Goal: Find specific page/section

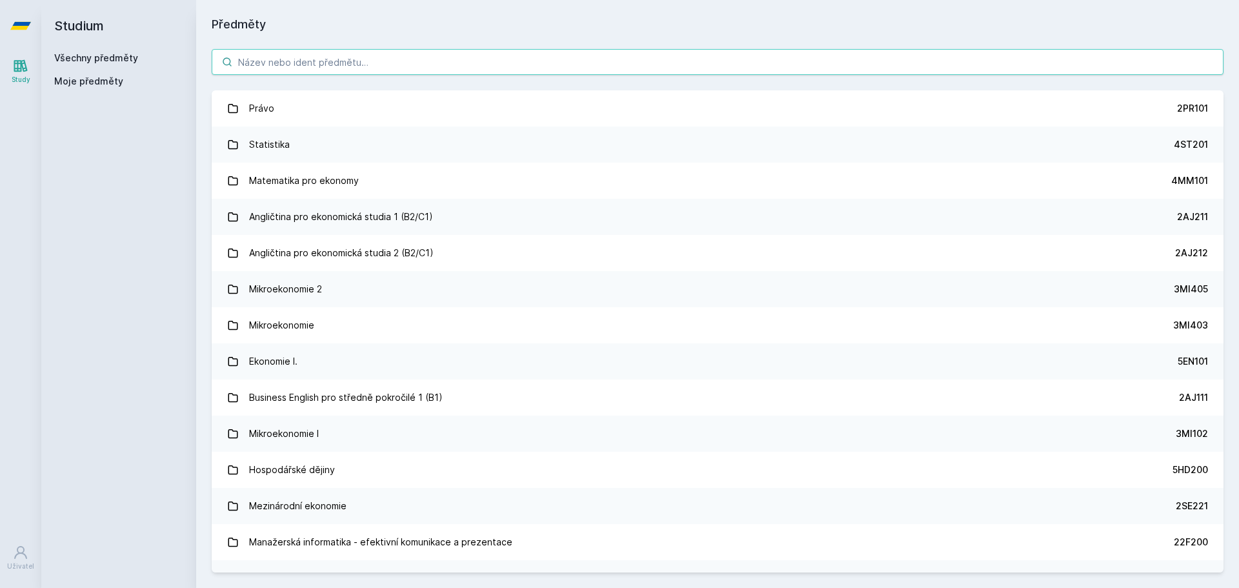
click at [321, 71] on input "search" at bounding box center [718, 62] width 1012 height 26
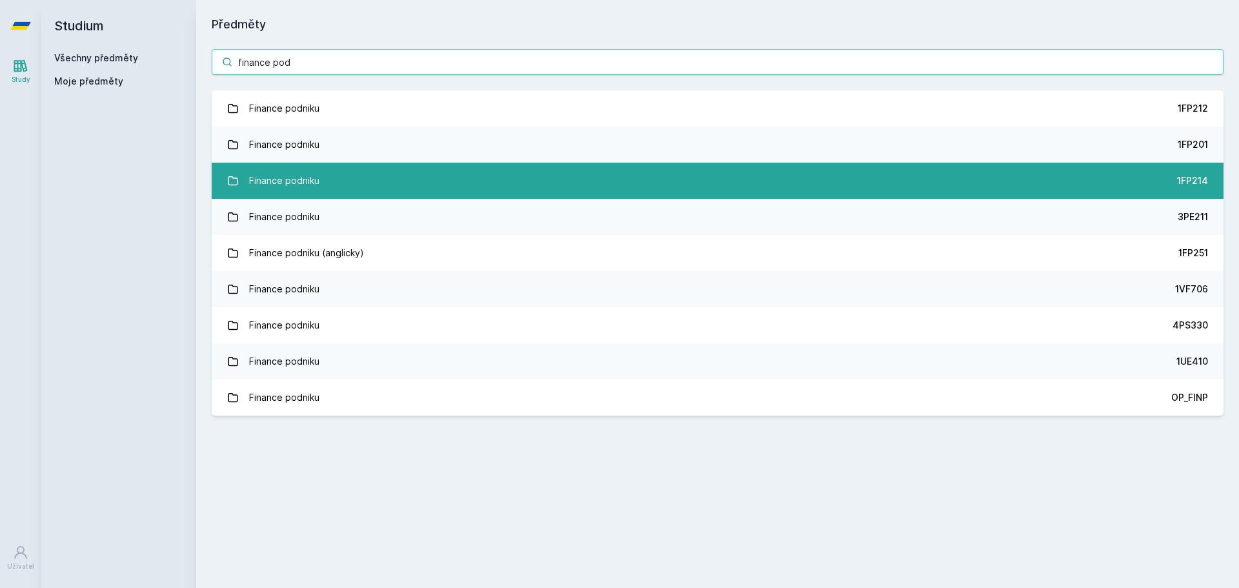
type input "finance pod"
click at [440, 173] on link "Finance podniku 1FP214" at bounding box center [718, 181] width 1012 height 36
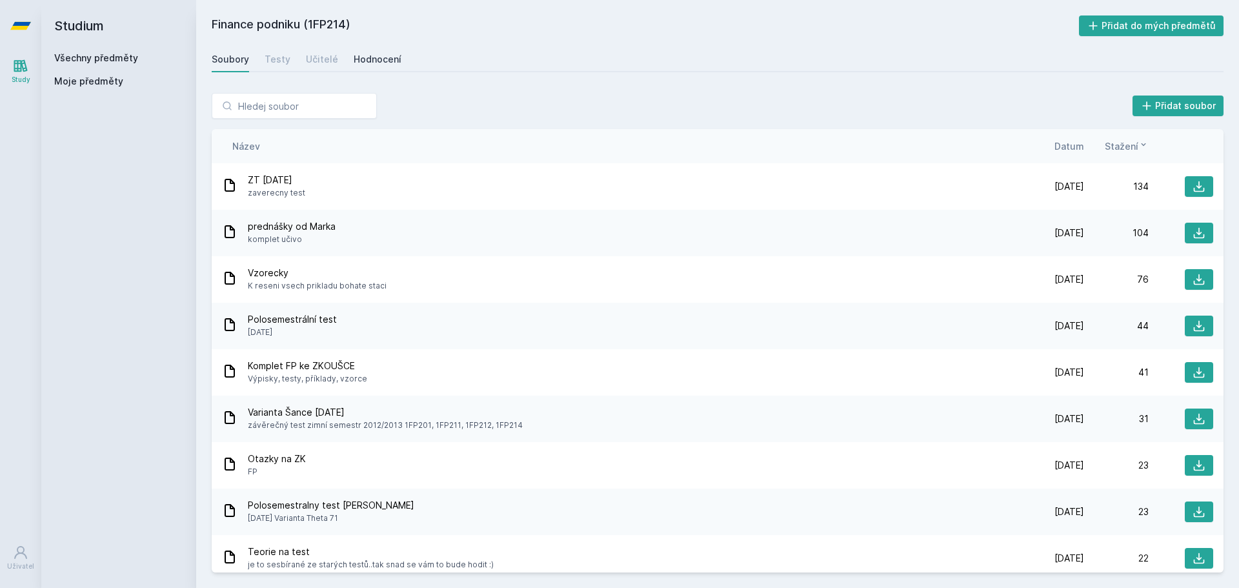
click at [385, 55] on div "Hodnocení" at bounding box center [378, 59] width 48 height 13
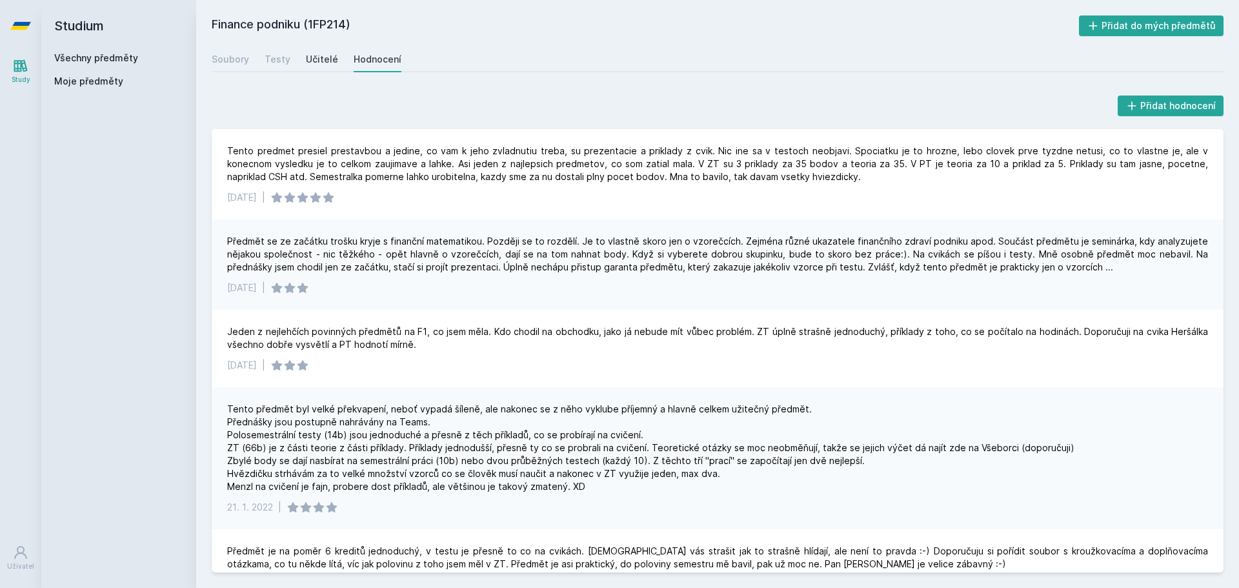
click at [312, 59] on div "Učitelé" at bounding box center [322, 59] width 32 height 13
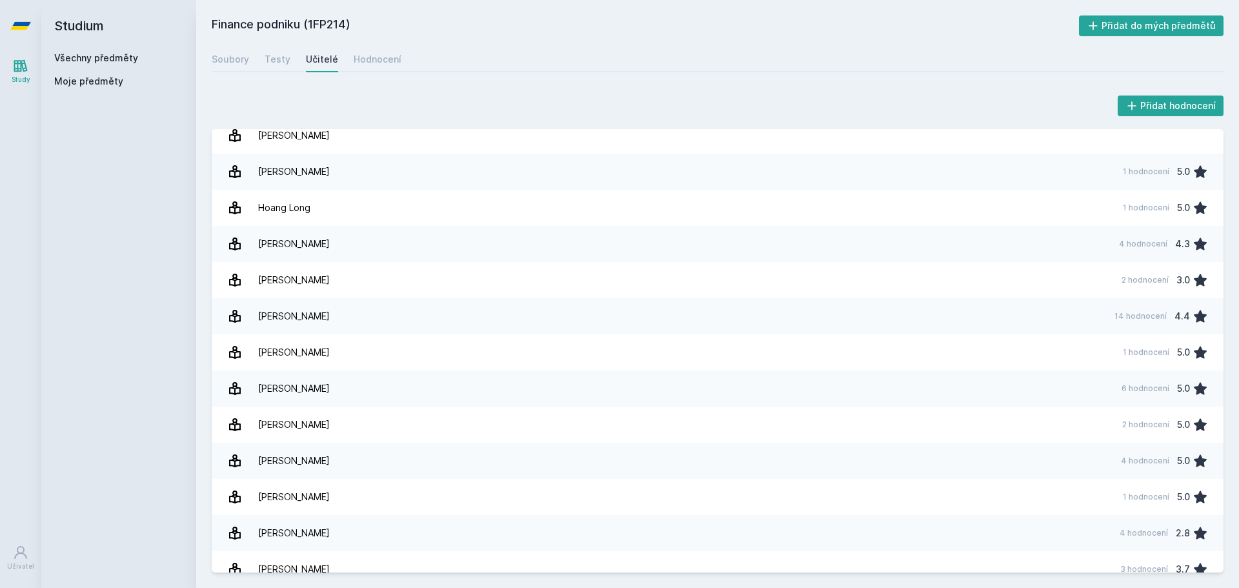
scroll to position [171, 0]
